Goal: Information Seeking & Learning: Learn about a topic

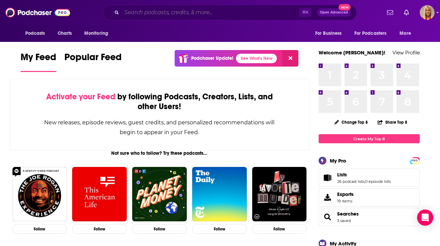
click at [177, 12] on input "Search podcasts, credits, & more..." at bounding box center [211, 12] width 178 height 11
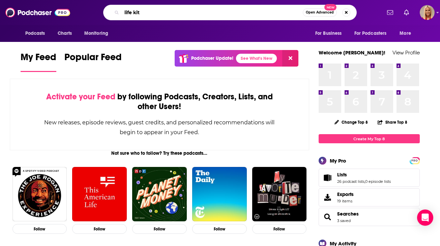
type input "life kit"
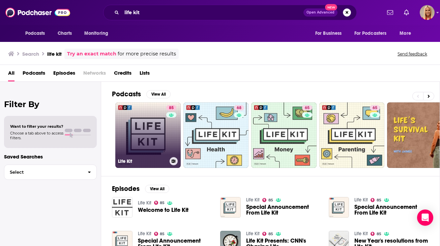
click at [162, 140] on link "85 Life Kit" at bounding box center [147, 134] width 65 height 65
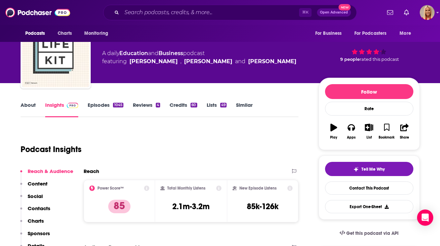
scroll to position [30, 0]
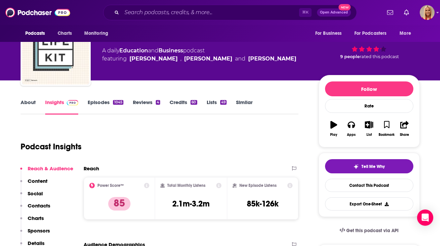
click at [104, 104] on link "Episodes 1045" at bounding box center [105, 107] width 35 height 16
